Goal: Task Accomplishment & Management: Manage account settings

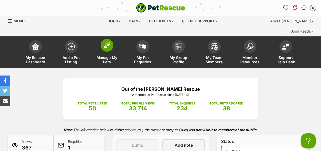
click at [110, 42] on img at bounding box center [106, 45] width 7 height 7
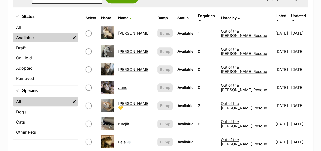
click at [126, 85] on link "June" at bounding box center [122, 87] width 9 height 5
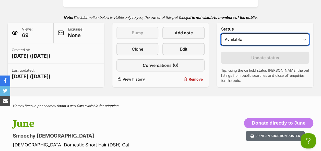
click at [272, 33] on select "Draft Available On hold Adopted" at bounding box center [265, 39] width 88 height 12
select select "on_hold"
click at [221, 33] on select "Draft Available On hold Adopted" at bounding box center [265, 39] width 88 height 12
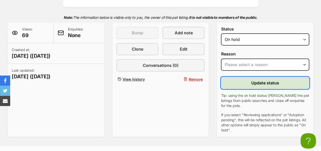
click at [249, 77] on button "Update status" at bounding box center [265, 83] width 88 height 12
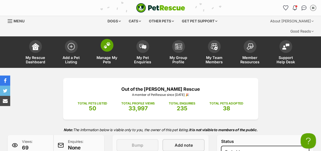
click at [107, 42] on img at bounding box center [106, 45] width 7 height 7
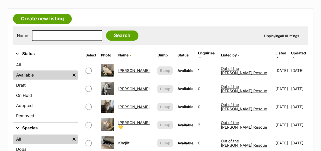
scroll to position [78, 0]
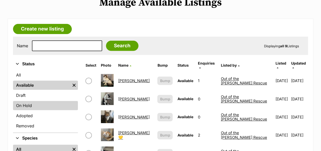
click at [25, 101] on link "On Hold" at bounding box center [45, 105] width 65 height 9
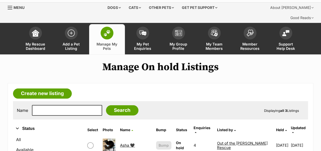
scroll to position [12, 0]
